Goal: Contribute content: Contribute content

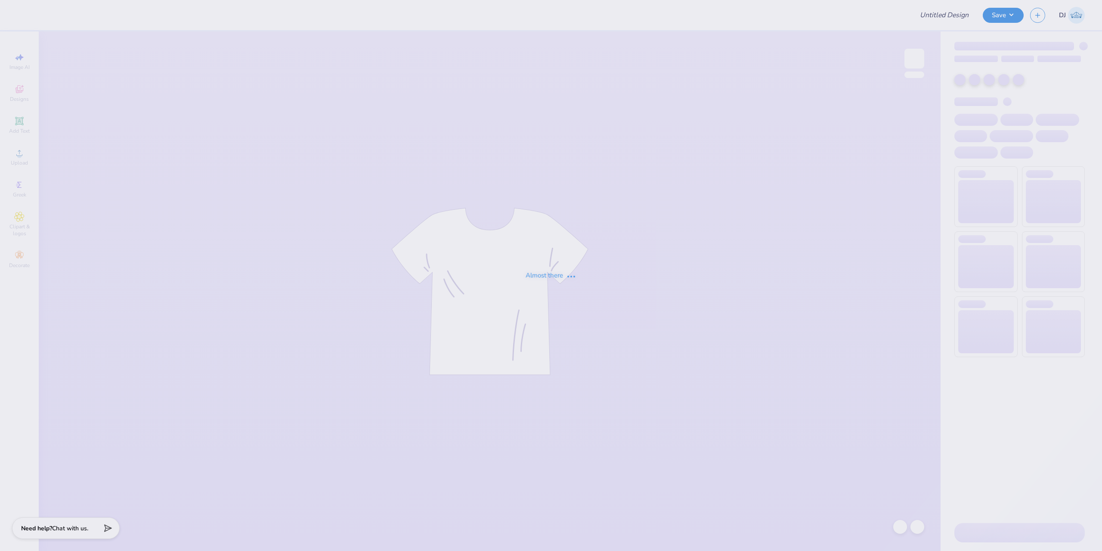
type input "ISU SAA Fall Fest 2025 Shirts"
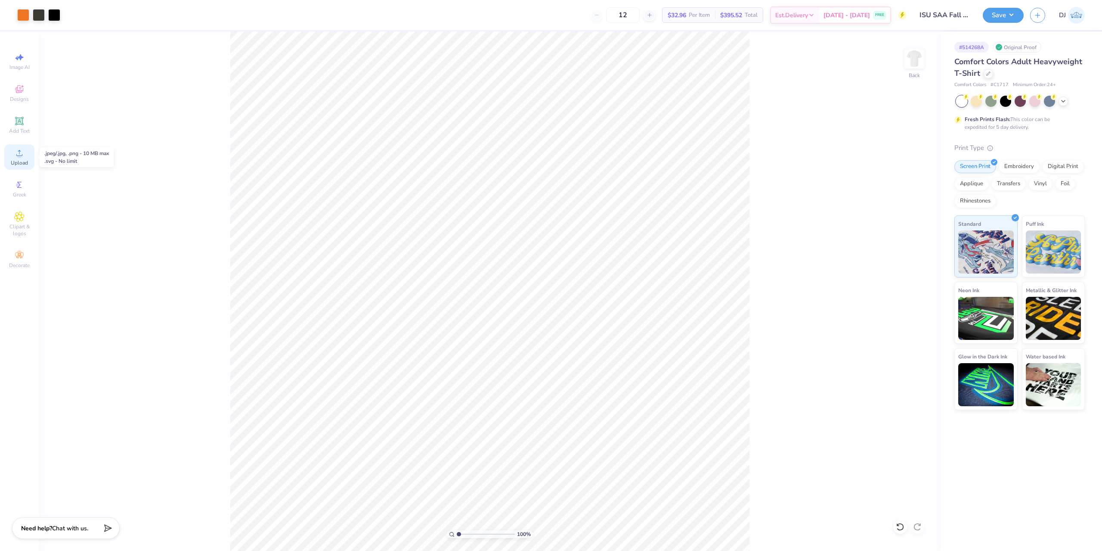
click at [30, 154] on div "Upload" at bounding box center [19, 156] width 30 height 25
click at [21, 125] on icon at bounding box center [19, 121] width 10 height 10
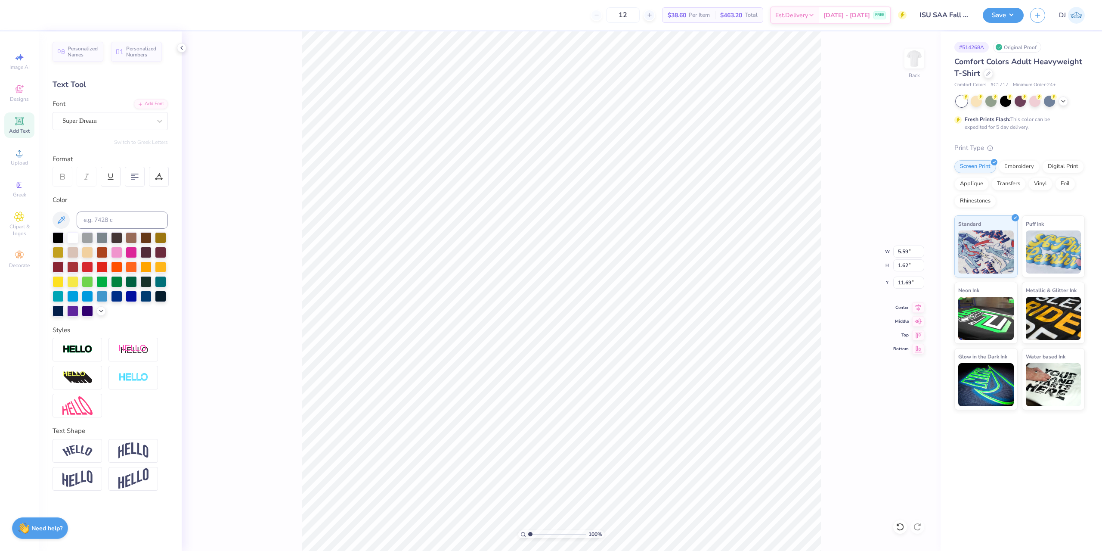
scroll to position [7, 1]
type textarea "TM"
click at [127, 120] on div "Super Dream" at bounding box center [107, 120] width 90 height 13
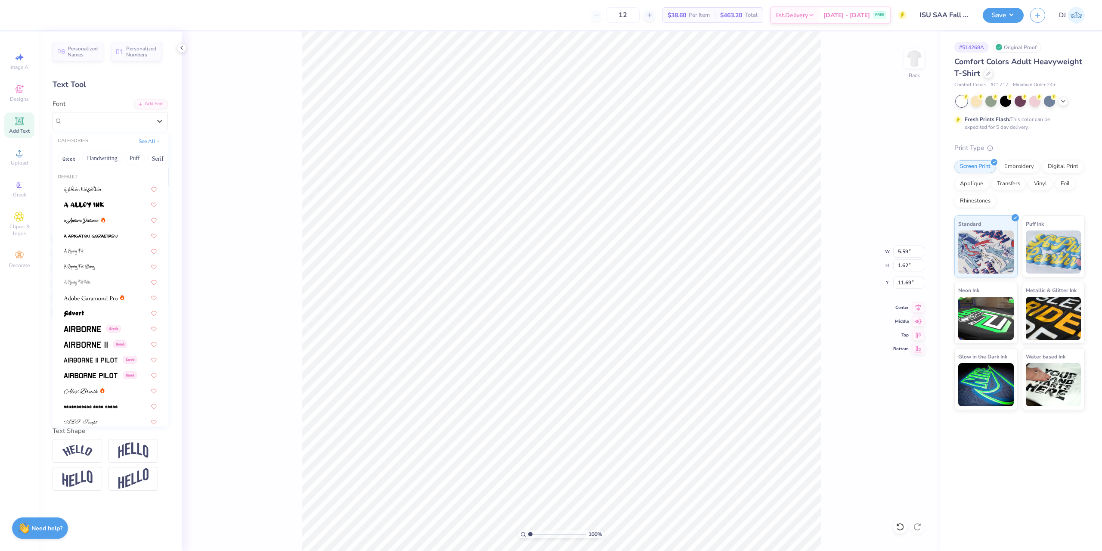
click at [251, 118] on div "100 % Back W 5.59 5.59 " H 1.62 1.62 " Y 11.69 11.69 " Center Middle Top Bottom" at bounding box center [561, 290] width 759 height 519
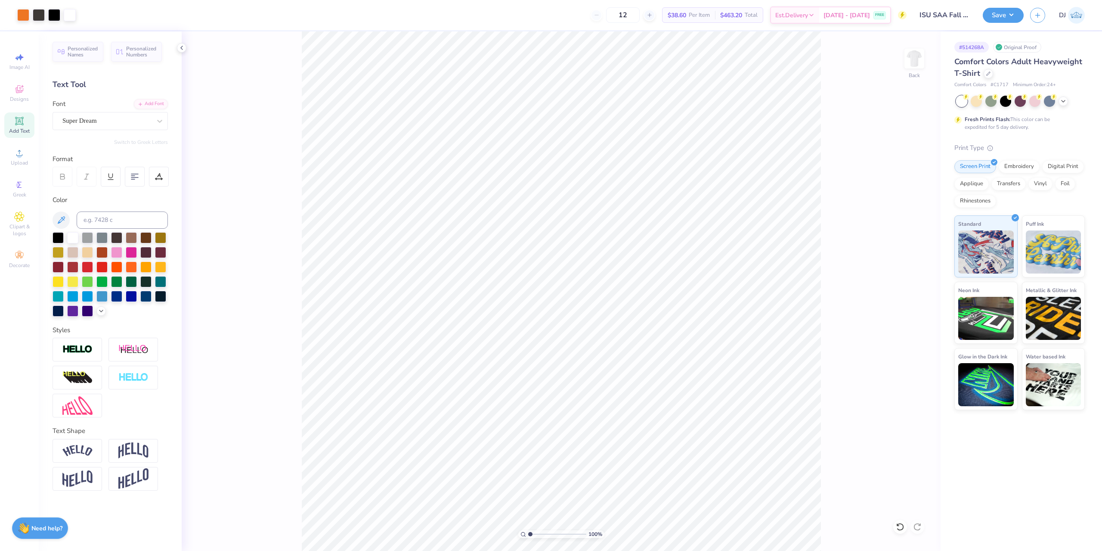
click at [251, 118] on div "100 % Back" at bounding box center [561, 290] width 759 height 519
click at [61, 215] on icon at bounding box center [61, 220] width 10 height 10
click at [100, 121] on div "Super Dream" at bounding box center [107, 120] width 90 height 13
type input "times"
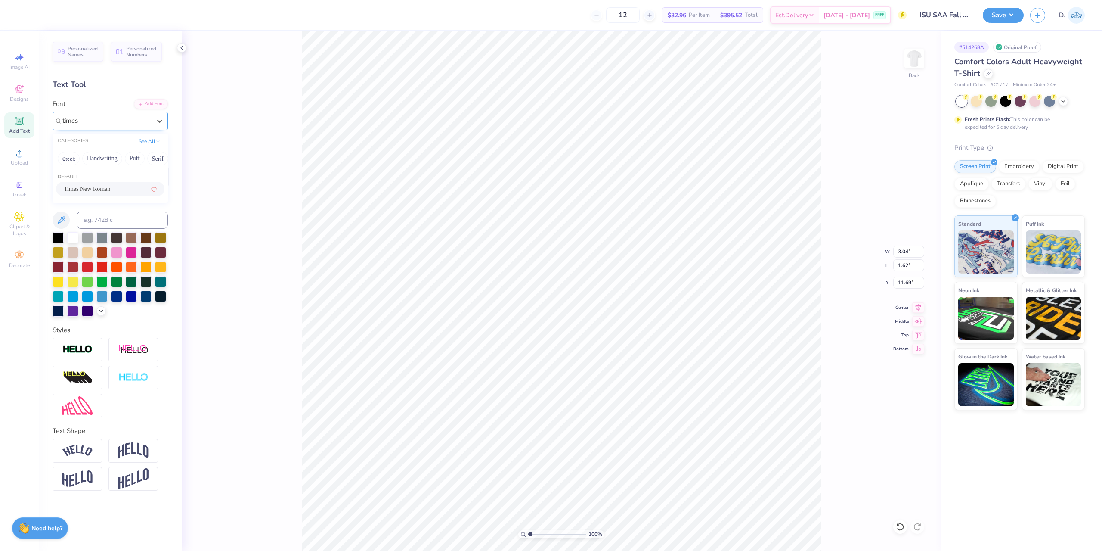
type input "3.38"
type input "1.55"
type input "11.59"
type input "15.82"
type input "0.51"
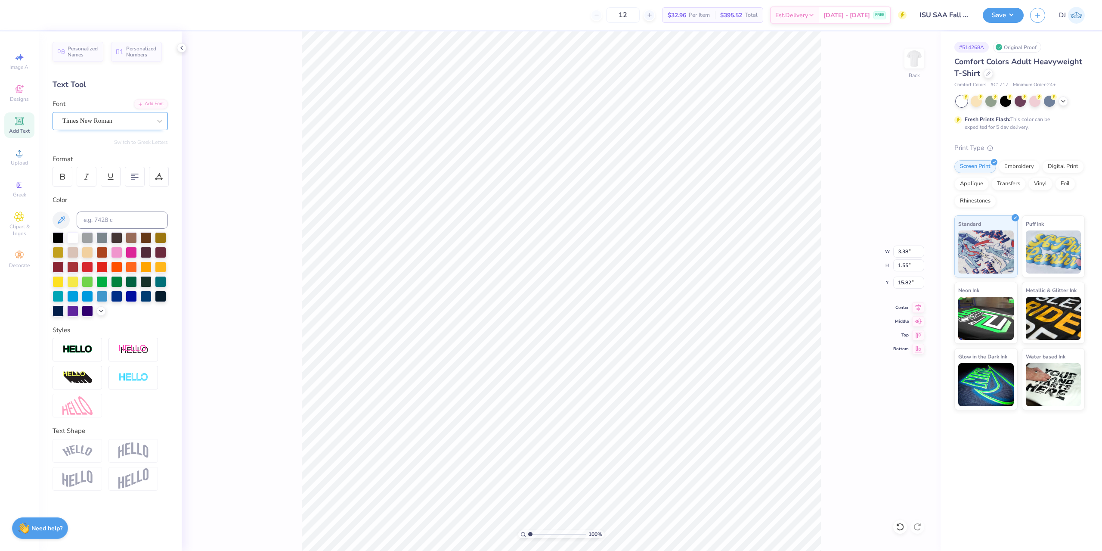
type input "0.23"
type input "15.62"
click at [532, 533] on input "range" at bounding box center [557, 534] width 58 height 8
drag, startPoint x: 532, startPoint y: 535, endPoint x: 533, endPoint y: 530, distance: 4.9
click at [534, 534] on input "range" at bounding box center [557, 534] width 58 height 8
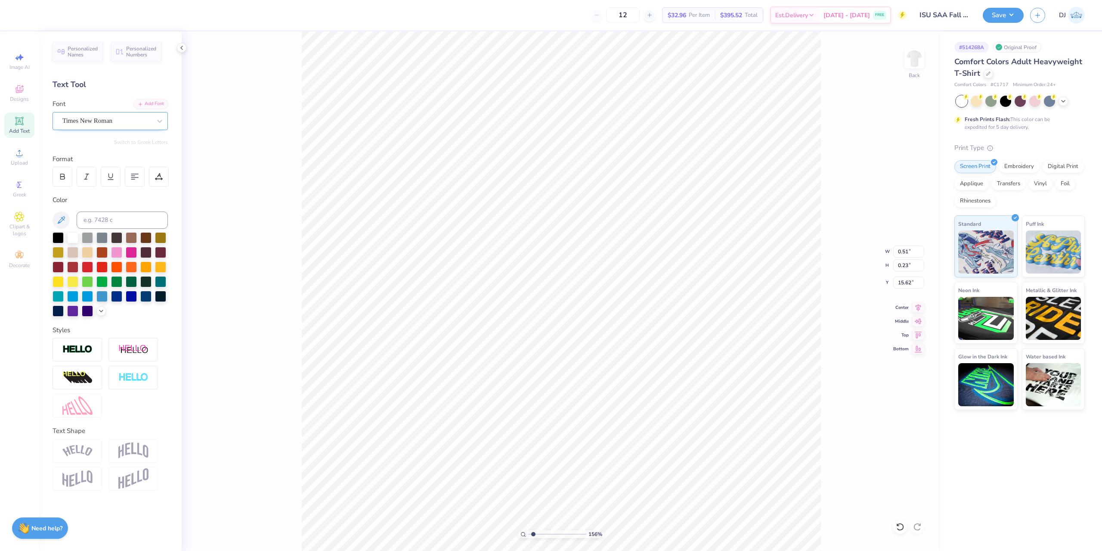
type input "1.56"
type input "0.21"
type input "0.09"
type input "15.60"
type input "6.27"
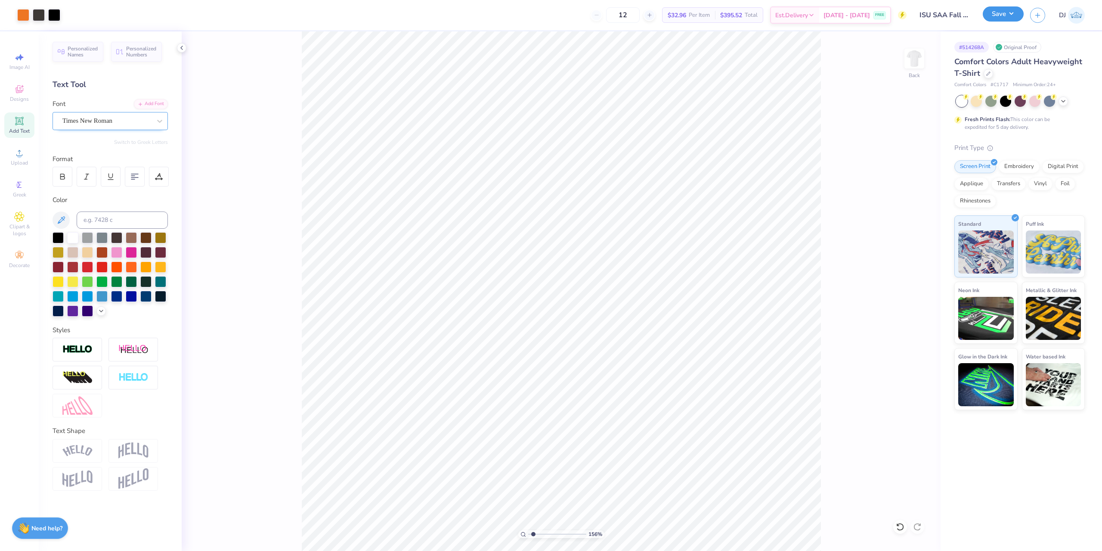
click at [1015, 13] on button "Save" at bounding box center [1003, 13] width 41 height 15
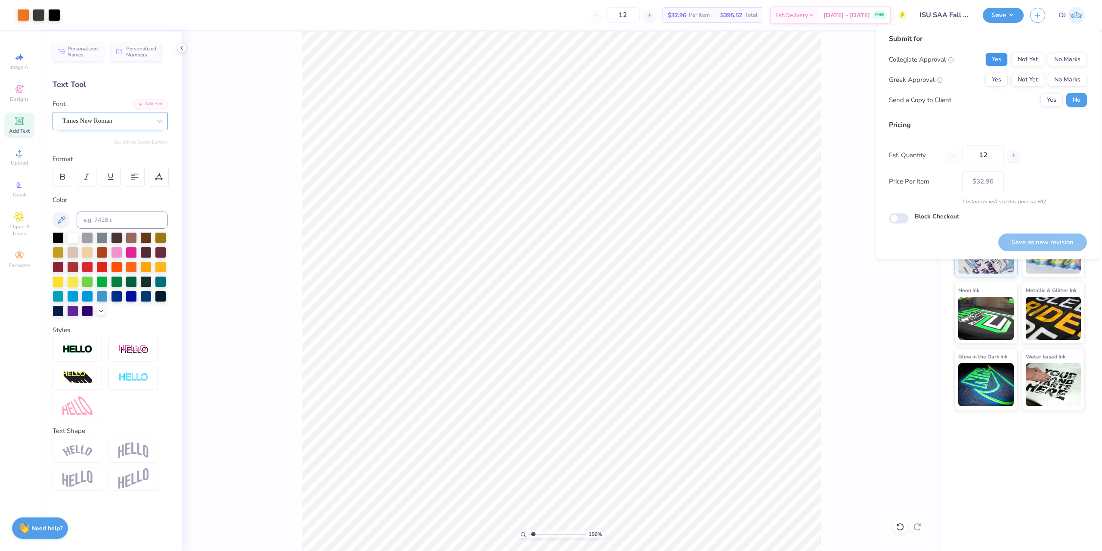
click at [1005, 61] on button "Yes" at bounding box center [997, 60] width 22 height 14
click at [1074, 82] on button "No Marks" at bounding box center [1067, 80] width 39 height 14
click at [1052, 239] on button "Save as new revision" at bounding box center [1043, 242] width 89 height 18
type input "$32.96"
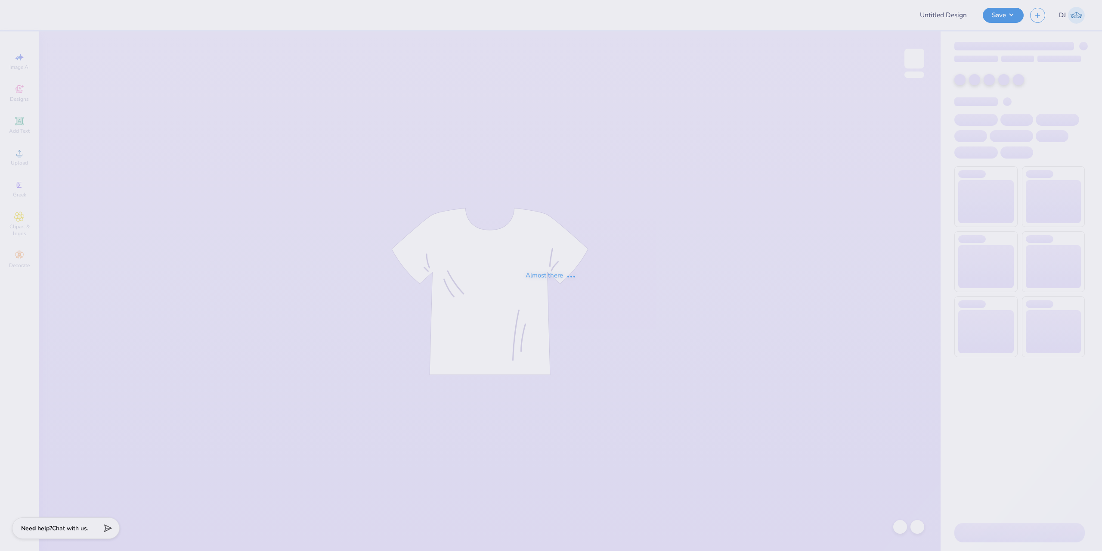
type input "HAT"
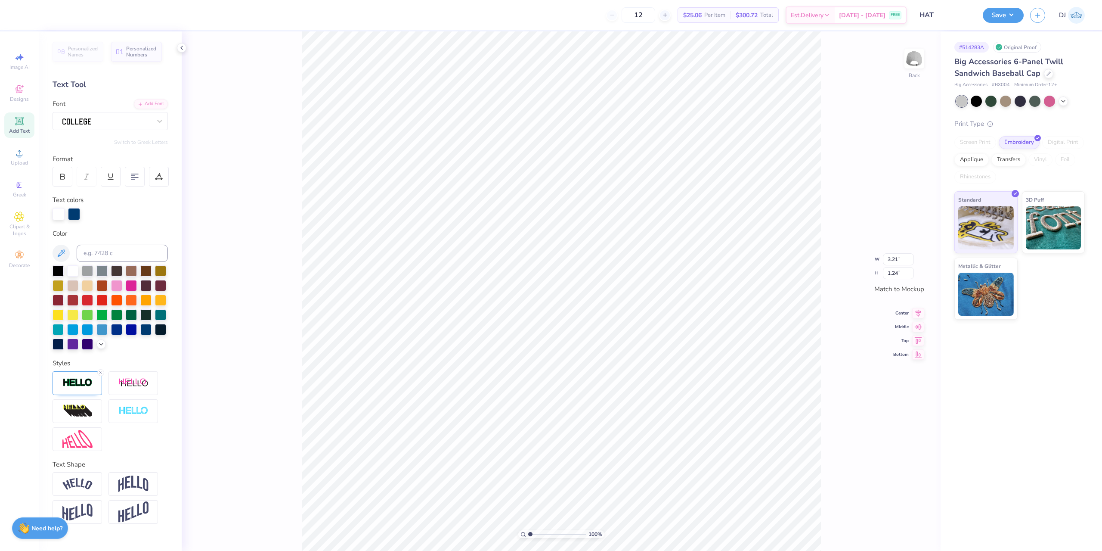
scroll to position [7, 1]
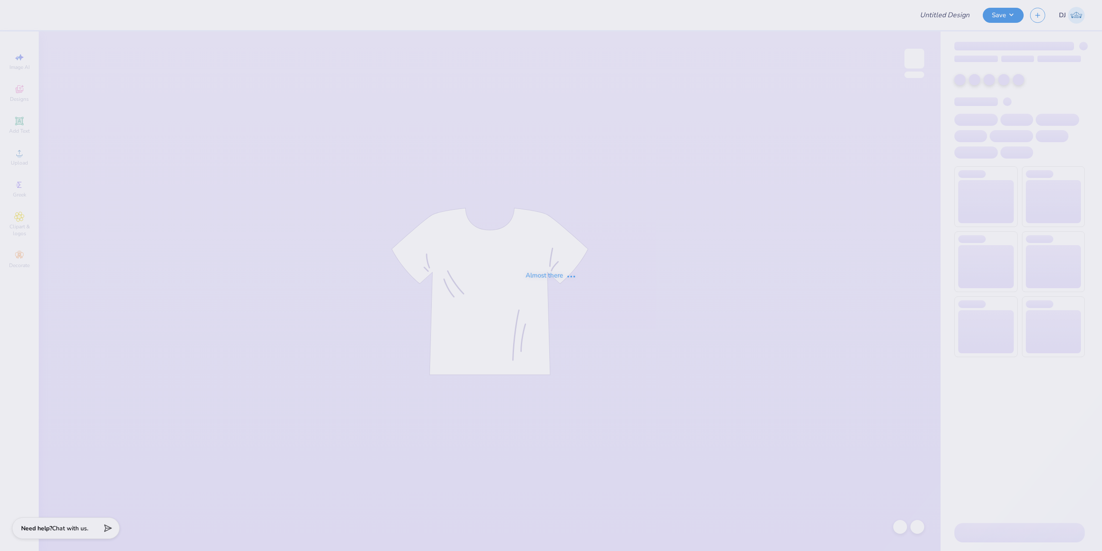
type input "[PERSON_NAME] Dance Club Ballet"
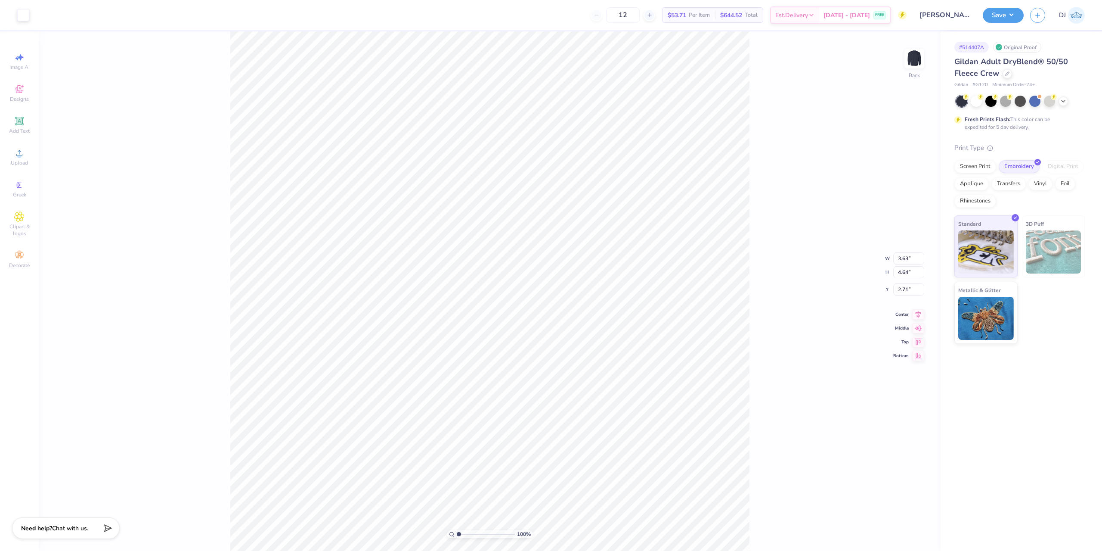
type input "0.19"
type input "0.18"
type input "6.69"
drag, startPoint x: 458, startPoint y: 534, endPoint x: 472, endPoint y: 534, distance: 13.8
type input "3.27"
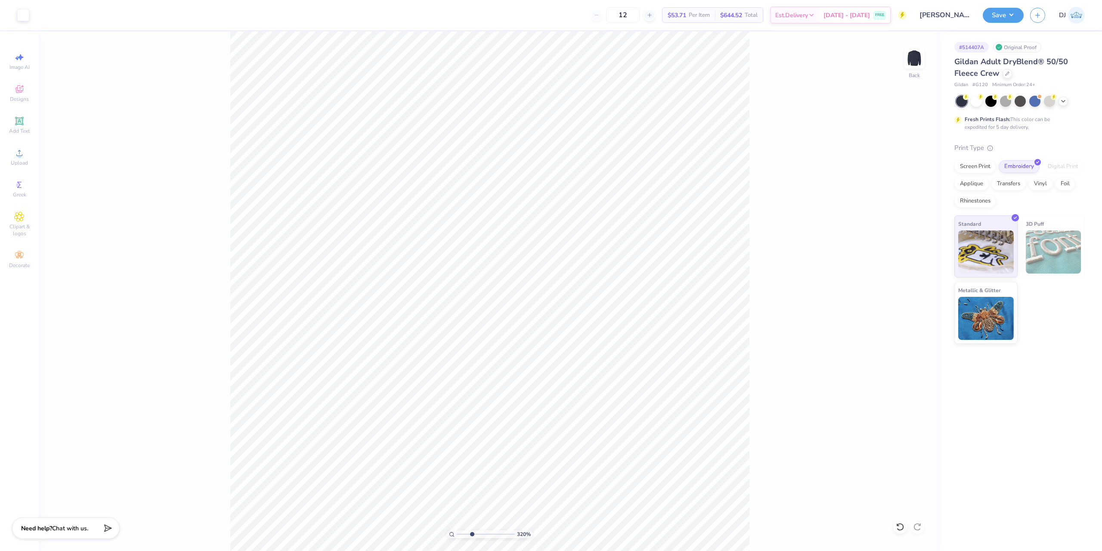
click at [472, 534] on input "range" at bounding box center [486, 534] width 58 height 8
click at [16, 192] on span "Greek" at bounding box center [19, 194] width 13 height 7
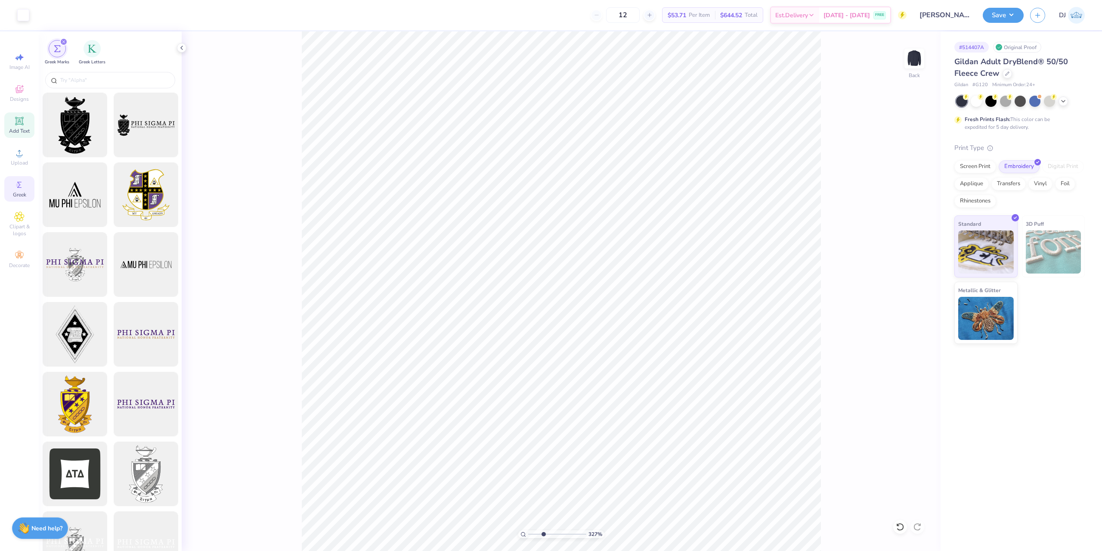
click at [16, 131] on span "Add Text" at bounding box center [19, 130] width 21 height 7
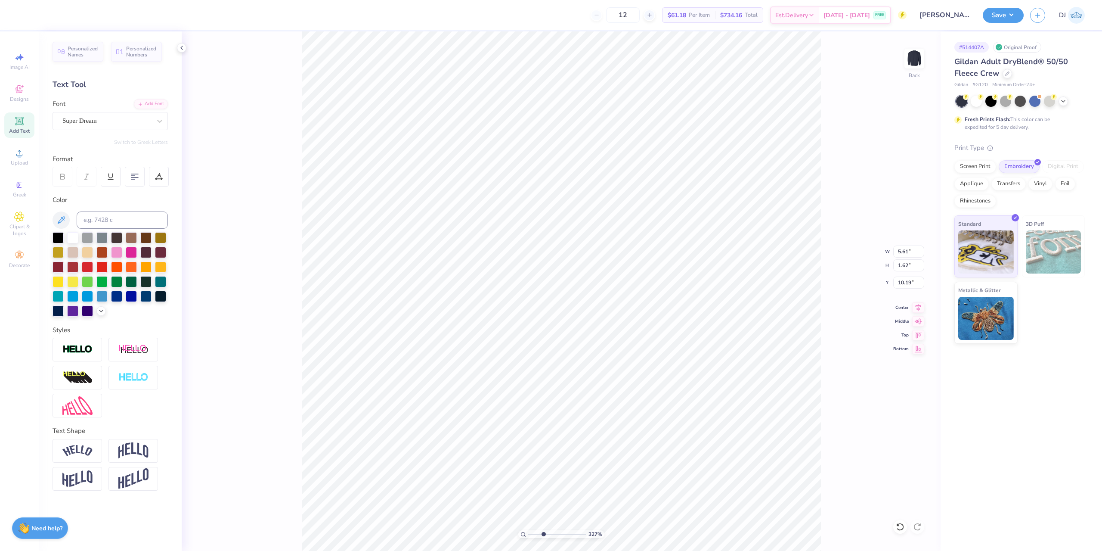
scroll to position [7, 1]
type textarea "®"
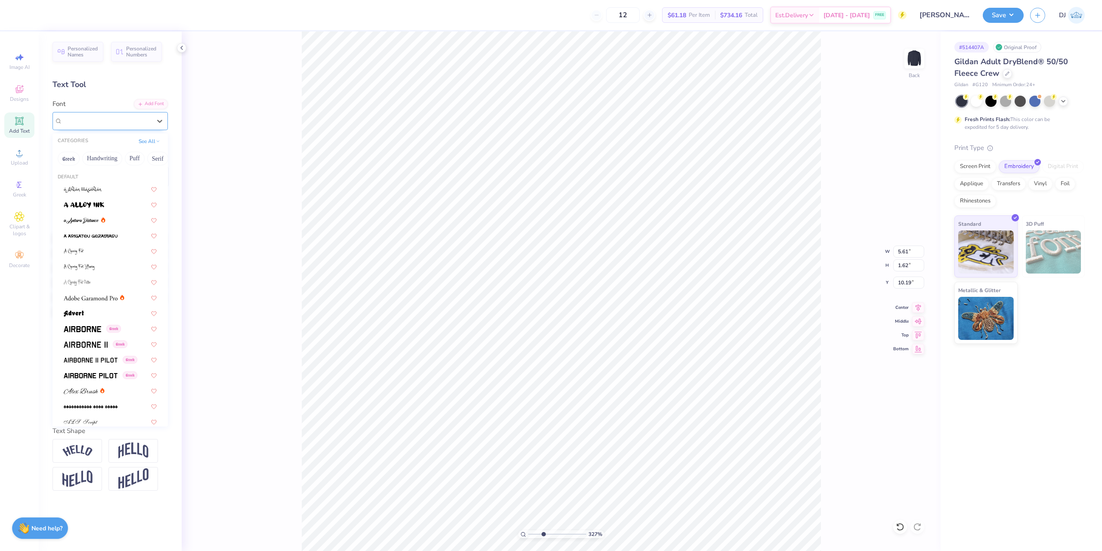
click at [127, 115] on div at bounding box center [106, 121] width 89 height 12
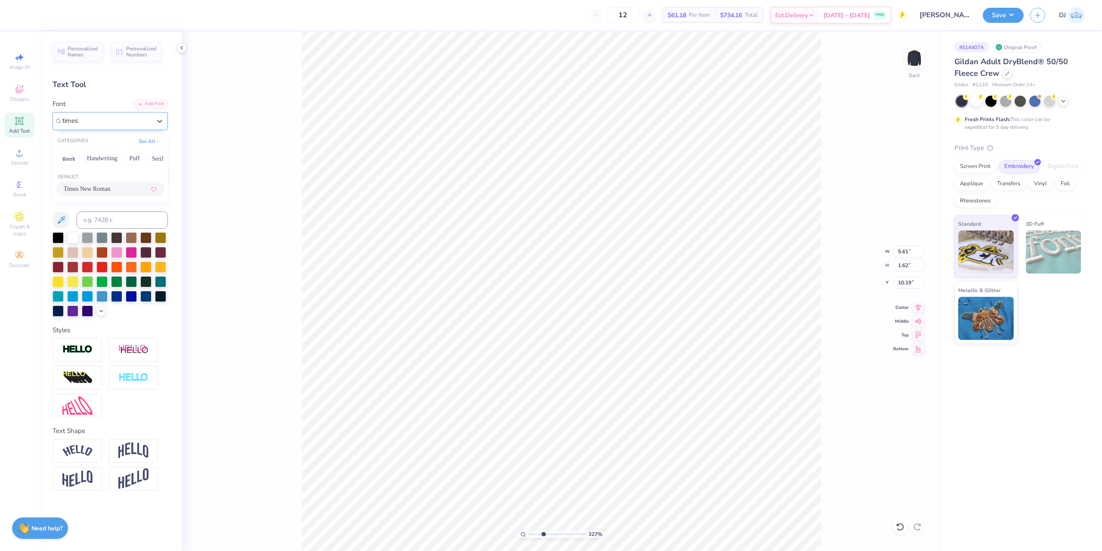
type input "times"
type input "7.82"
type input "0.17"
type input "0.16"
type input "7.63"
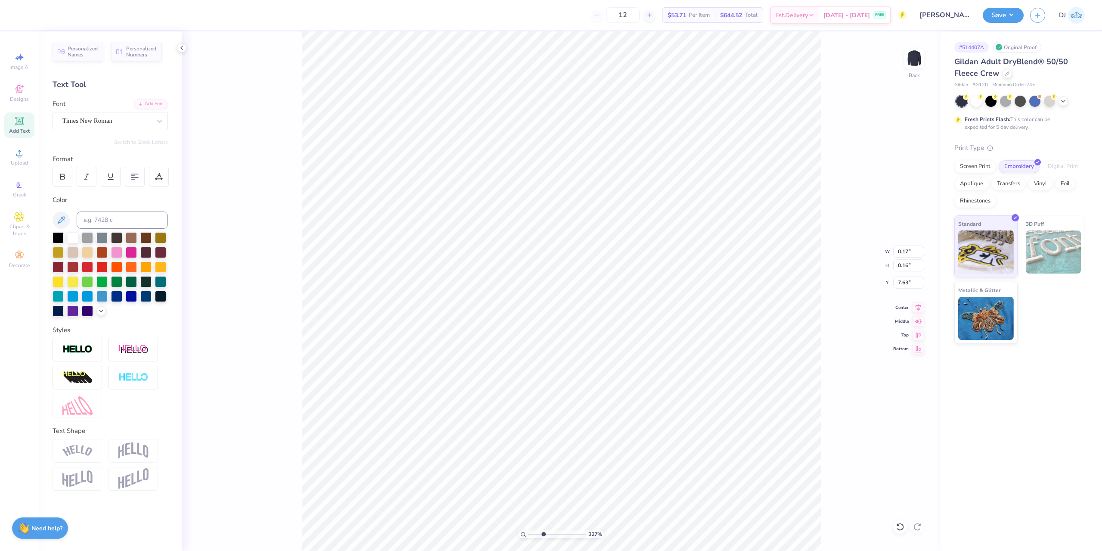
type input "0.06"
type input "7.62"
drag, startPoint x: 543, startPoint y: 533, endPoint x: 590, endPoint y: 533, distance: 46.5
type input "10"
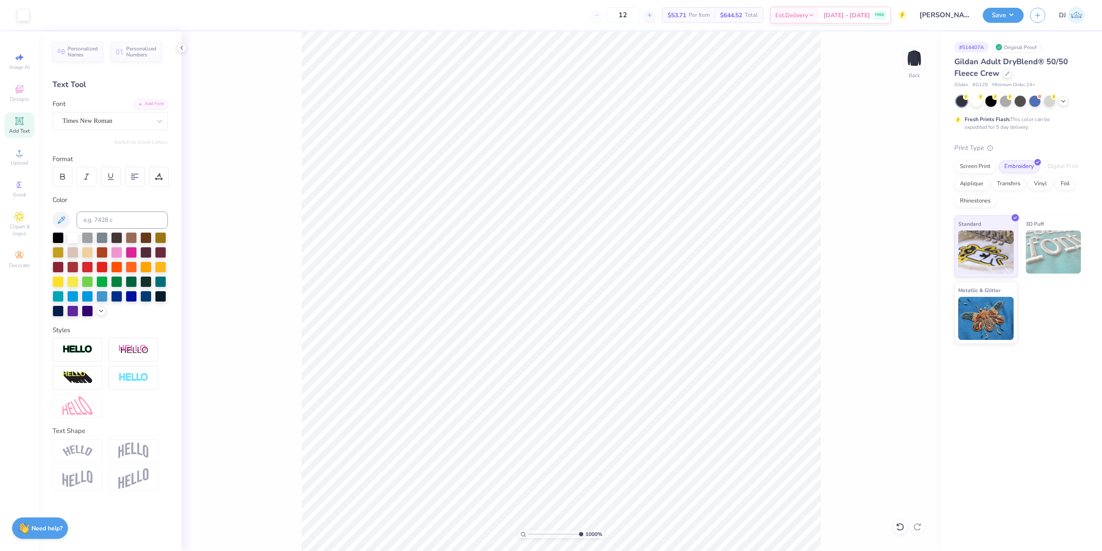
click at [584, 533] on input "range" at bounding box center [555, 534] width 55 height 8
type input "6.63"
type input "0.04"
type input "6.65"
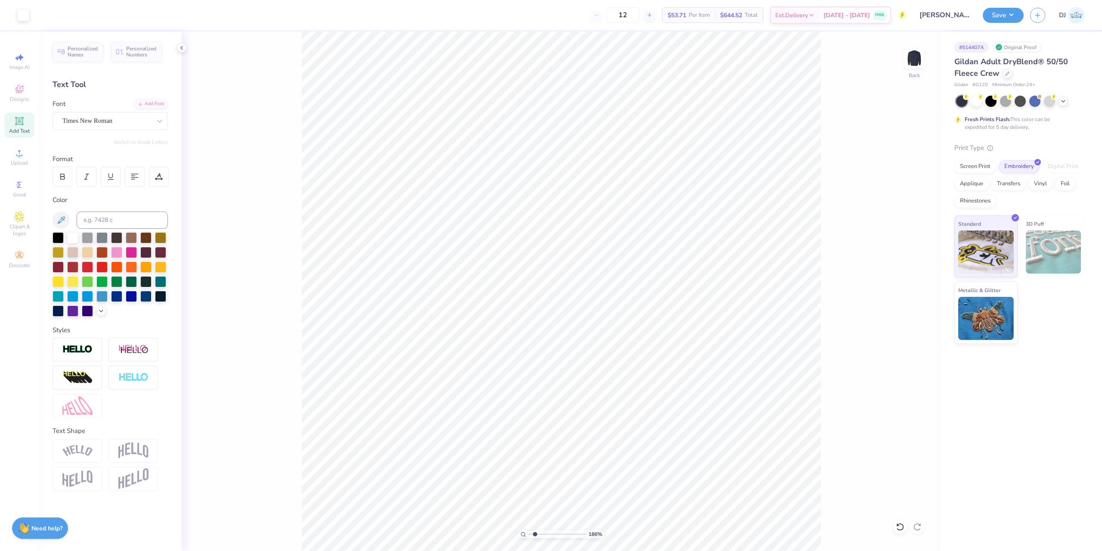
drag, startPoint x: 578, startPoint y: 533, endPoint x: 535, endPoint y: 528, distance: 42.9
click at [535, 530] on input "range" at bounding box center [557, 534] width 58 height 8
drag, startPoint x: 537, startPoint y: 532, endPoint x: 555, endPoint y: 524, distance: 20.4
type input "5.28"
click at [555, 530] on input "range" at bounding box center [557, 534] width 58 height 8
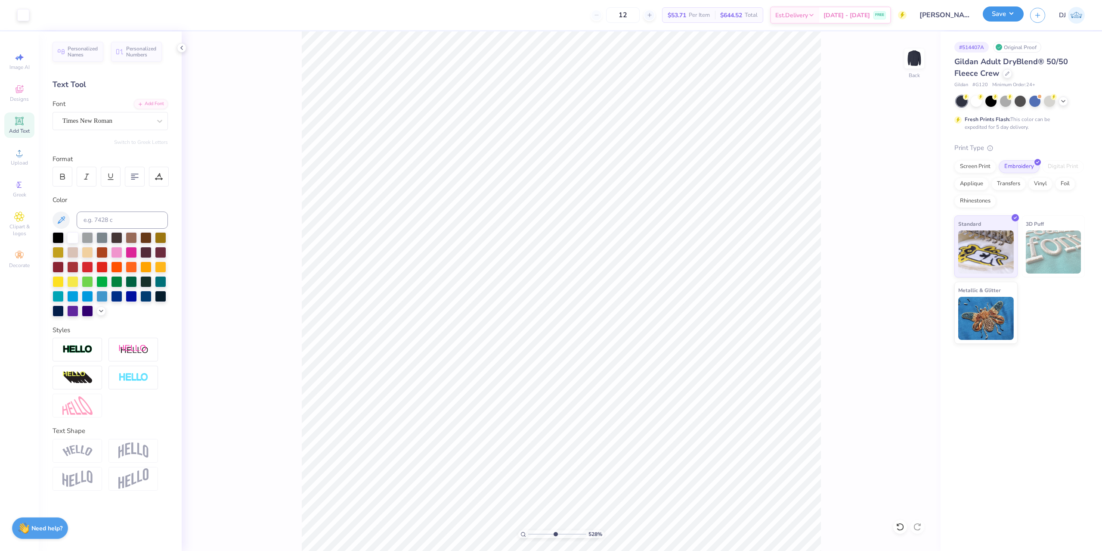
click at [1004, 15] on button "Save" at bounding box center [1003, 13] width 41 height 15
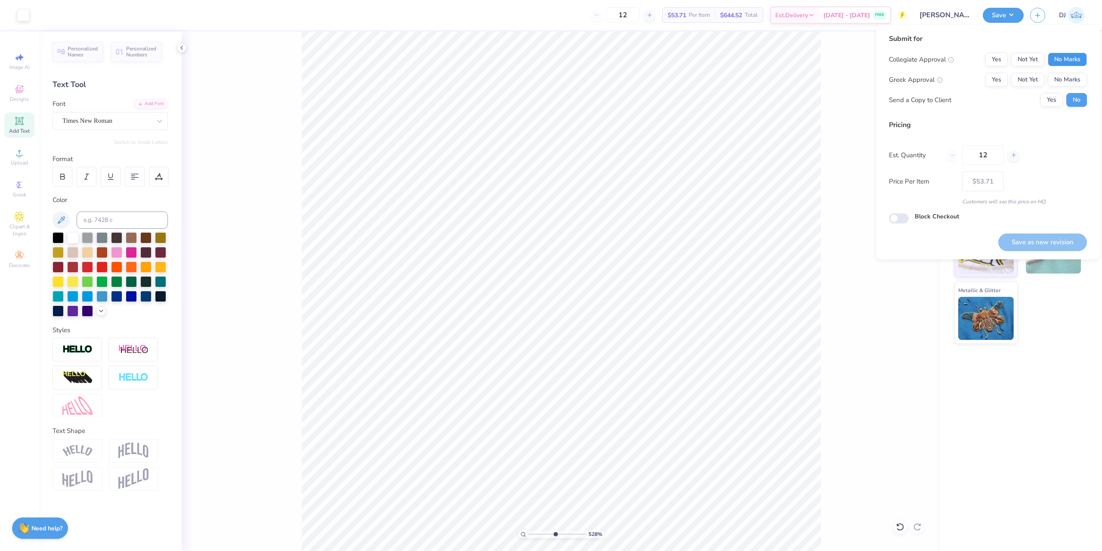
click at [1066, 62] on button "No Marks" at bounding box center [1067, 60] width 39 height 14
click at [997, 59] on button "Yes" at bounding box center [997, 60] width 22 height 14
click at [1068, 80] on button "No Marks" at bounding box center [1067, 80] width 39 height 14
click at [1049, 242] on button "Save as new revision" at bounding box center [1043, 242] width 89 height 18
type input "$53.71"
